Goal: Task Accomplishment & Management: Complete application form

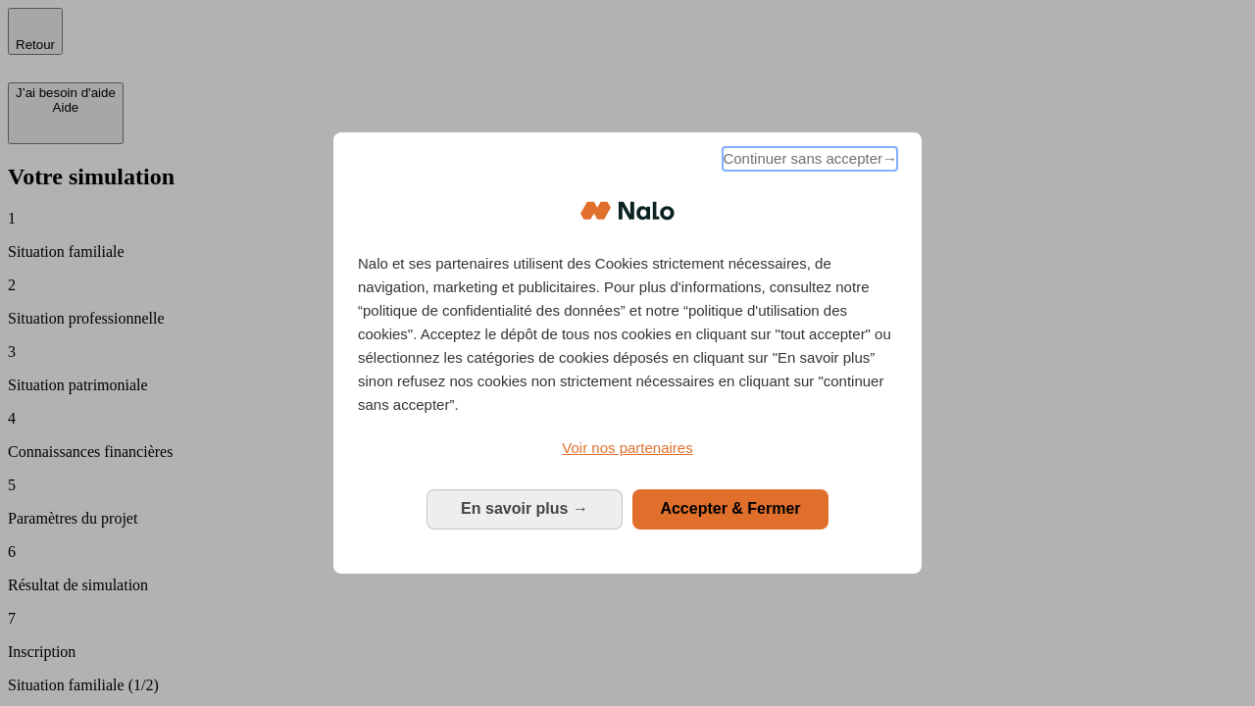
click at [808, 162] on span "Continuer sans accepter →" at bounding box center [809, 159] width 174 height 24
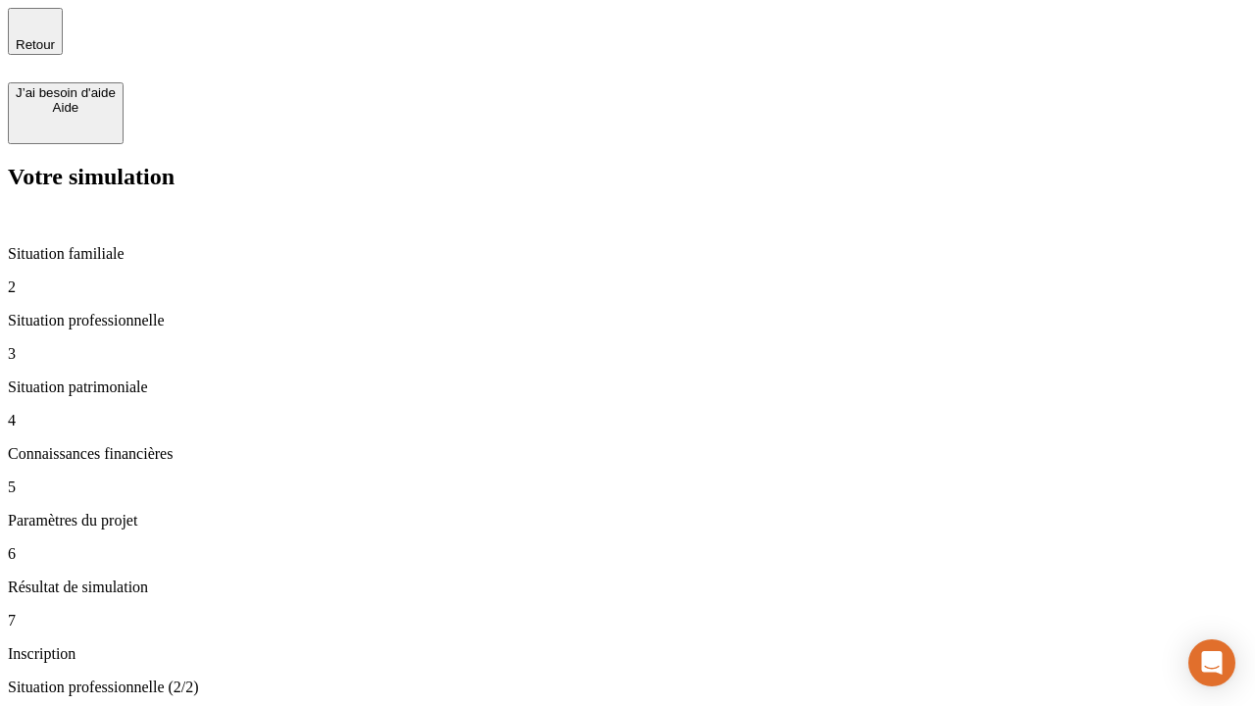
type input "30 000"
type input "1 000"
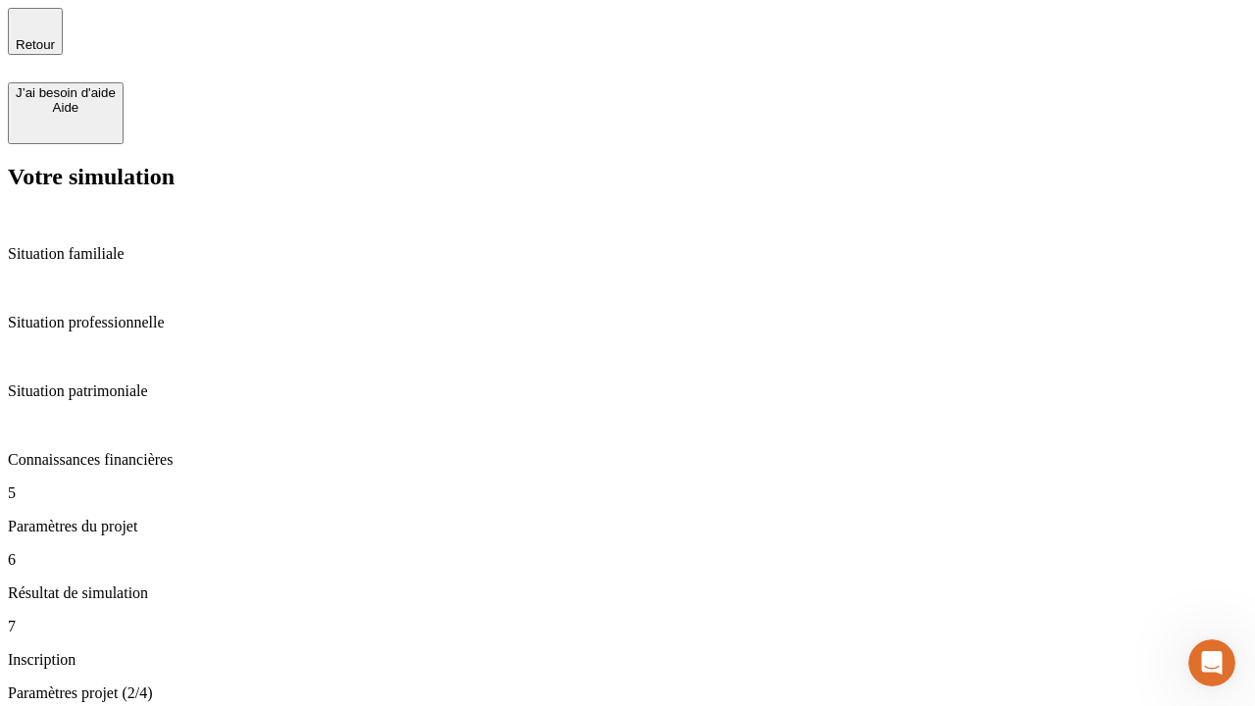
type input "65"
type input "5 000"
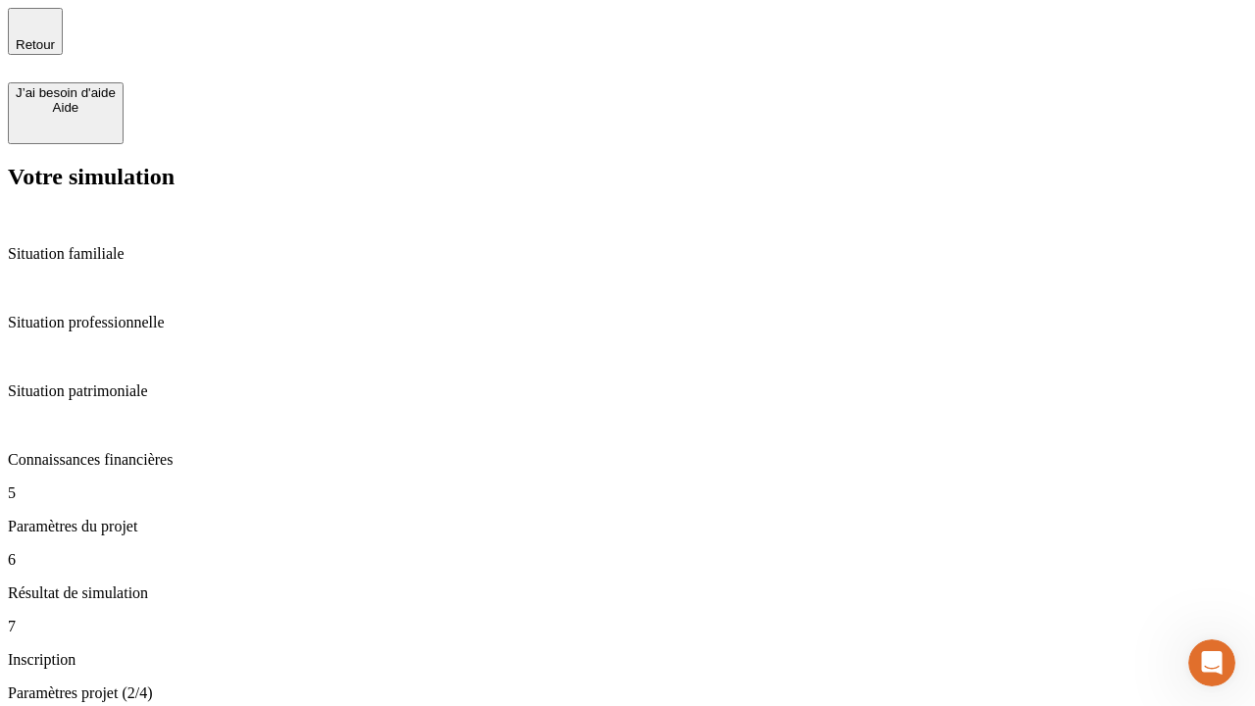
type input "640"
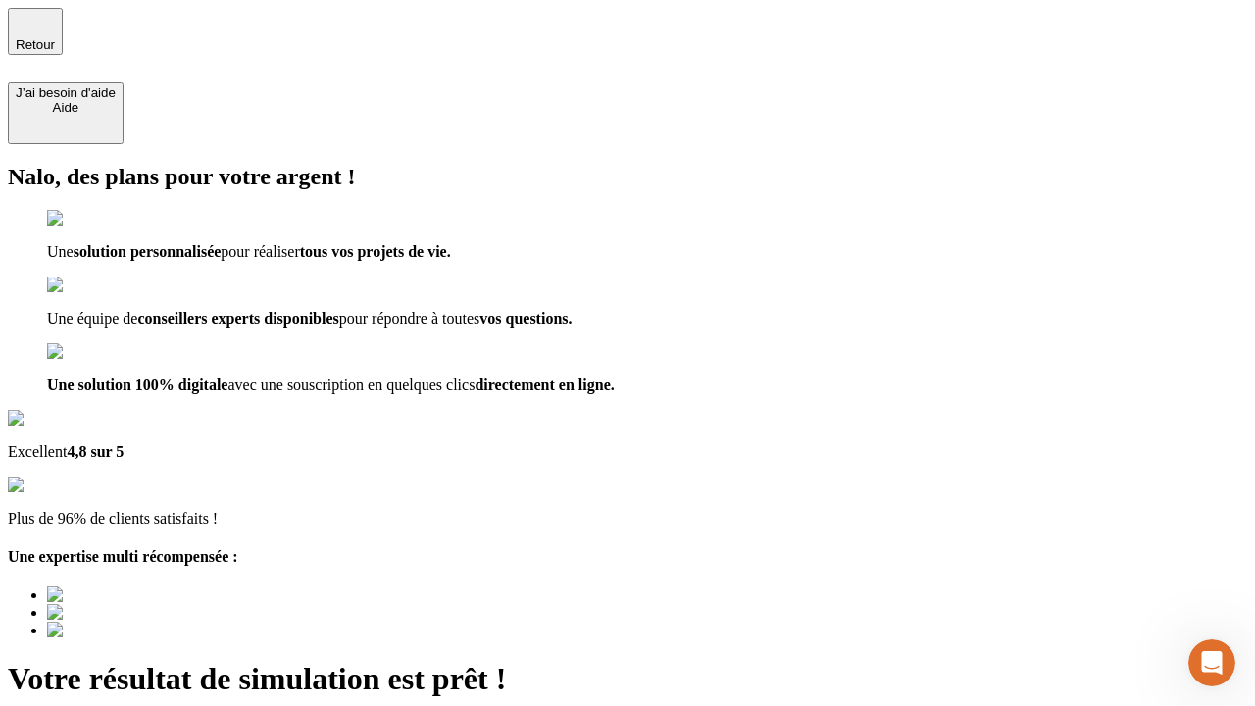
type input "[EMAIL_ADDRESS][DOMAIN_NAME]"
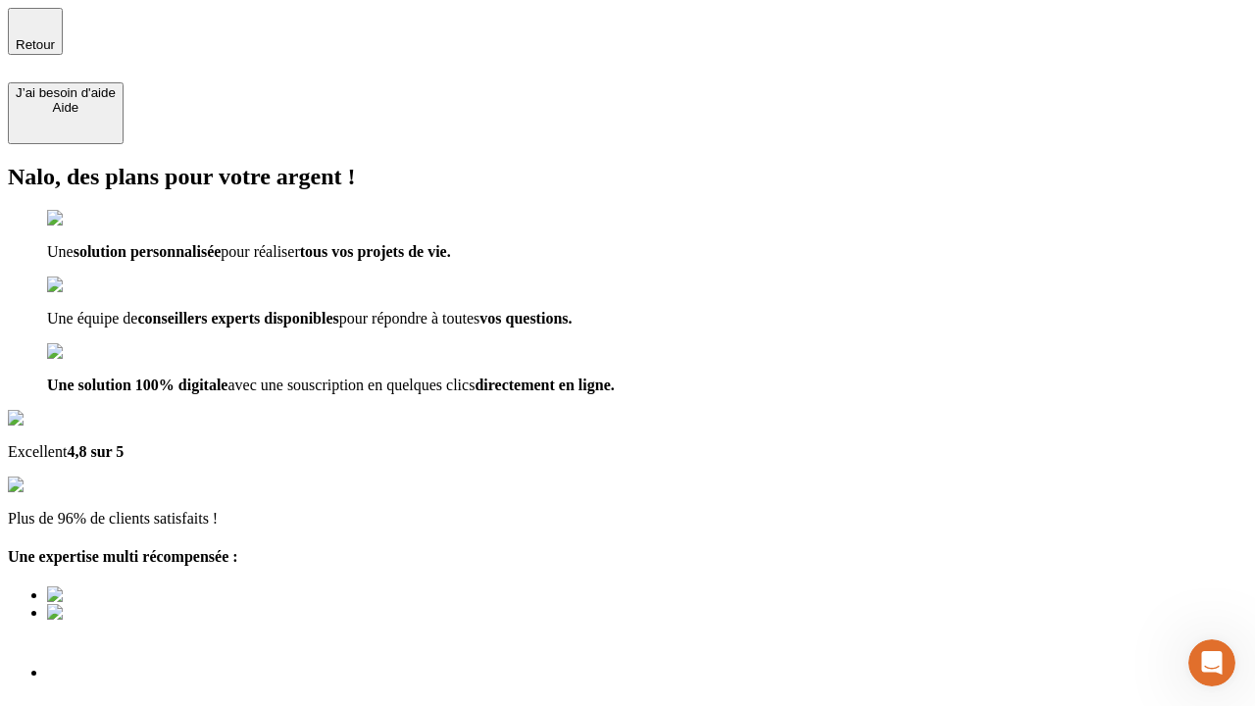
scroll to position [14, 0]
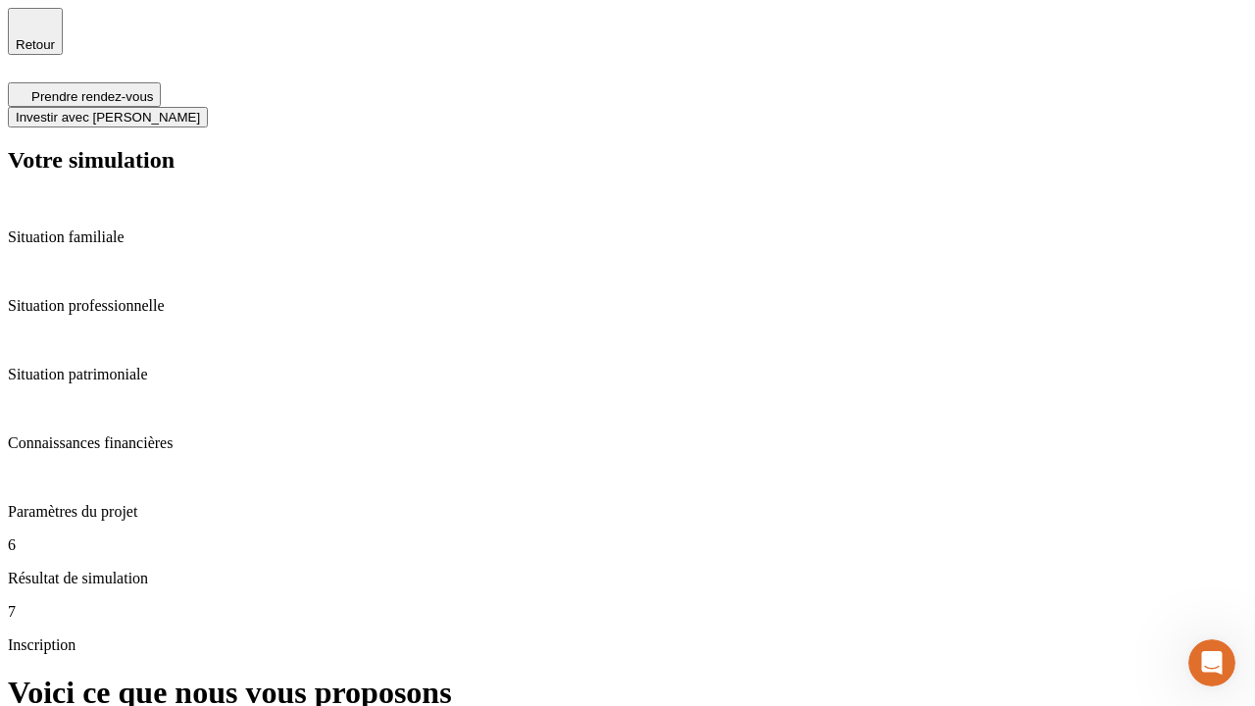
click at [200, 110] on span "Investir avec [PERSON_NAME]" at bounding box center [108, 117] width 184 height 15
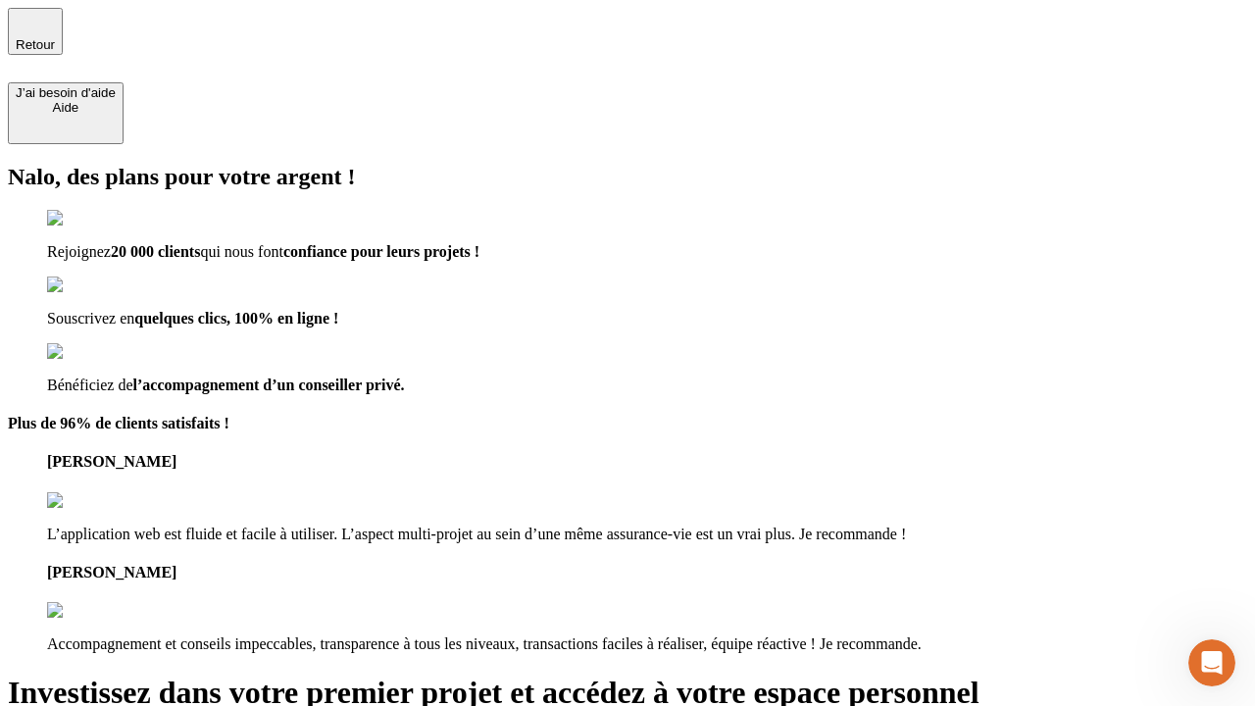
type input "abc"
